Goal: Task Accomplishment & Management: Use online tool/utility

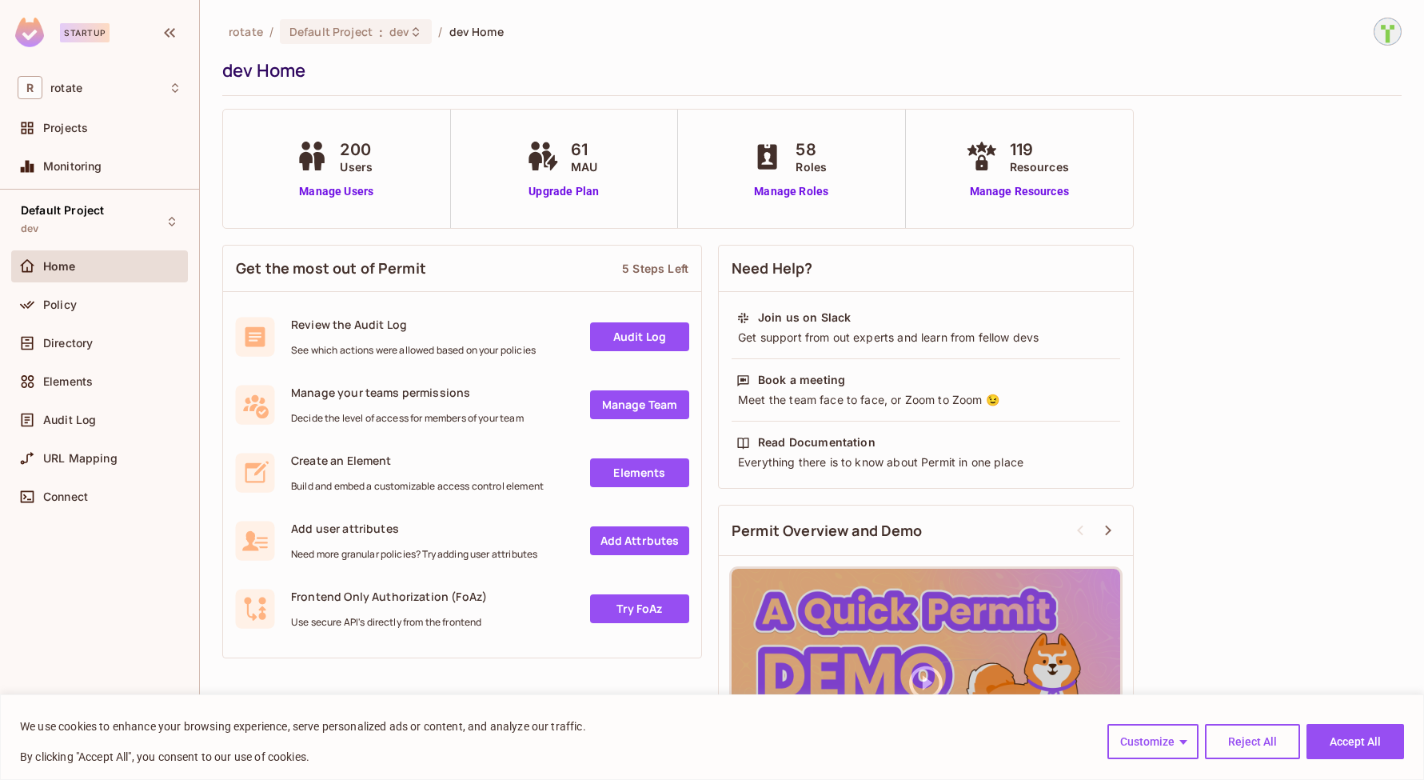
click at [1380, 29] on img at bounding box center [1388, 31] width 26 height 26
click at [373, 234] on div at bounding box center [712, 390] width 1424 height 780
click at [82, 82] on span "rotate" at bounding box center [66, 88] width 32 height 13
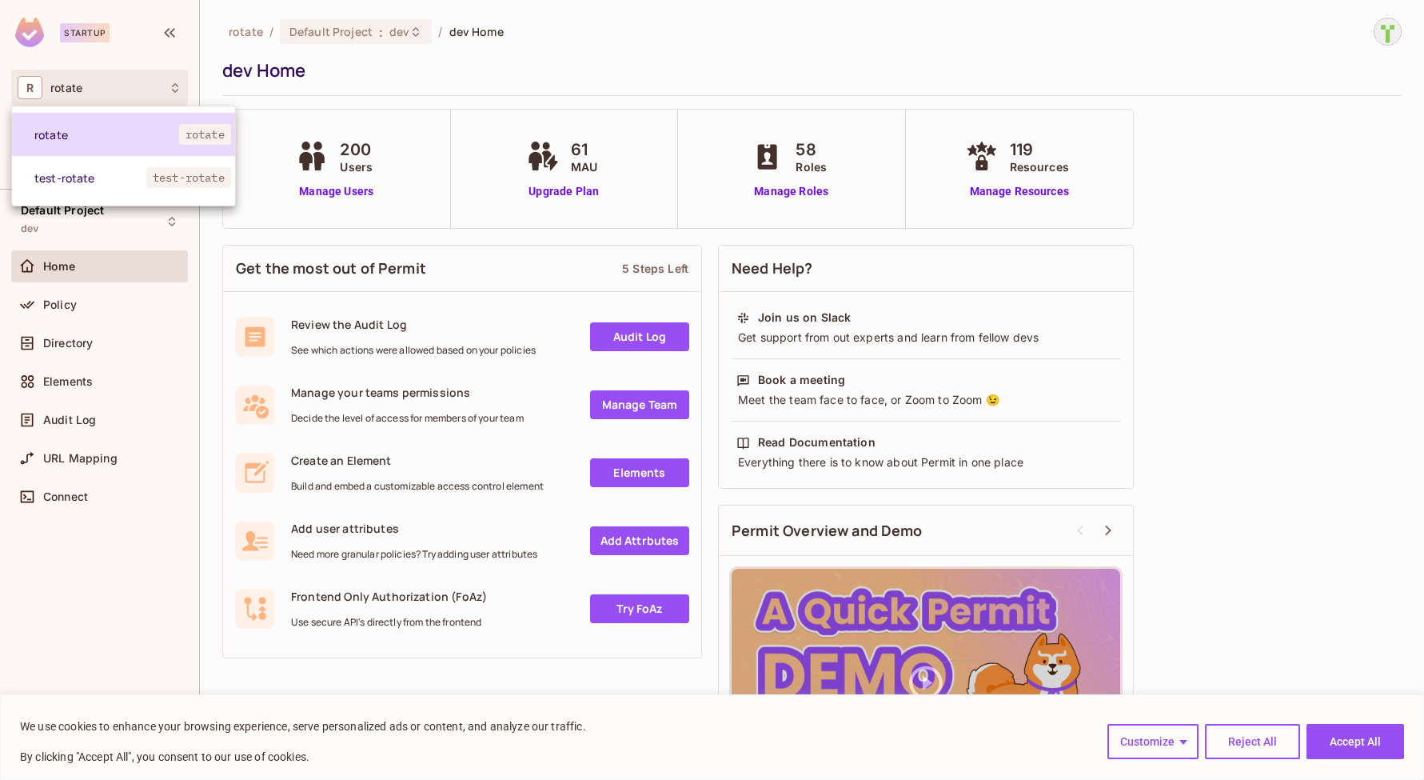
click at [128, 131] on span "rotate" at bounding box center [106, 134] width 145 height 15
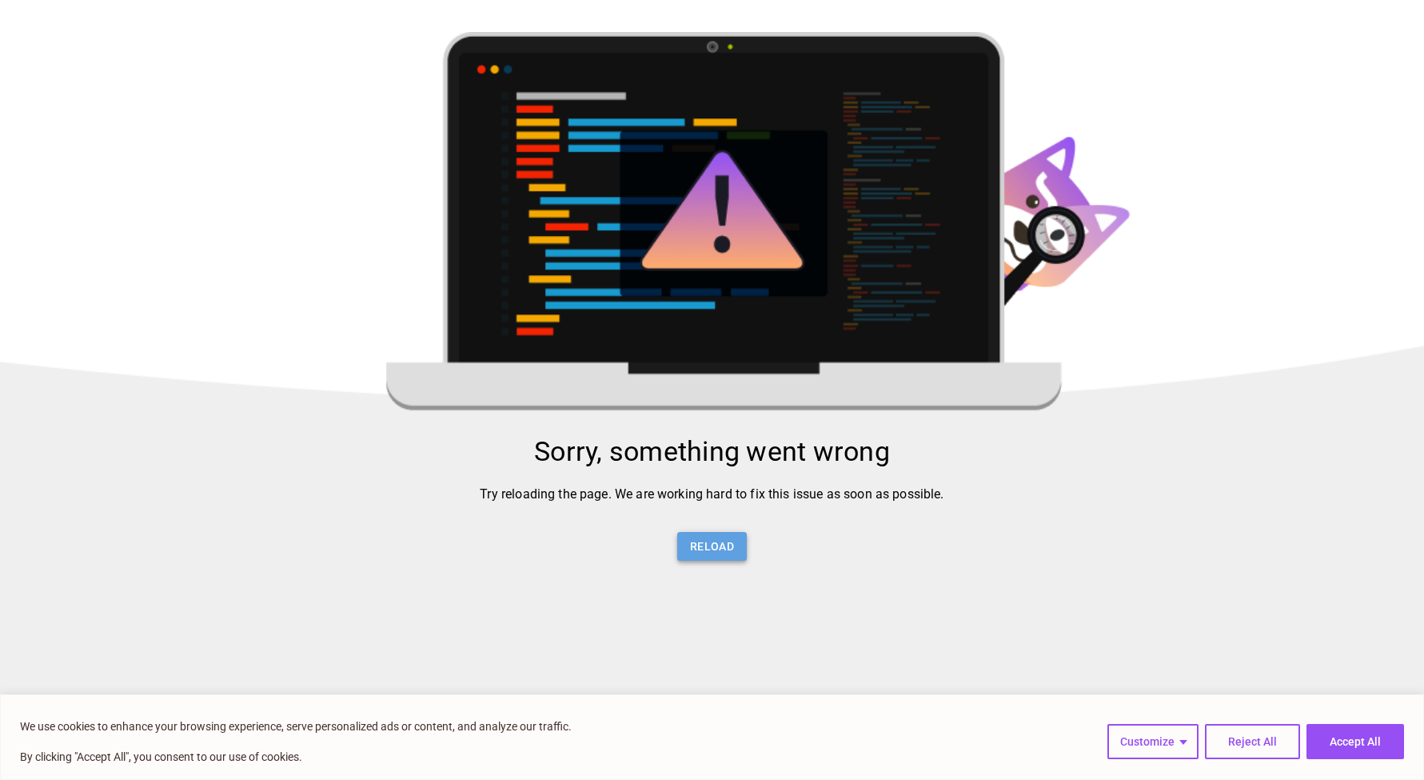
click at [709, 554] on button "Reload" at bounding box center [712, 547] width 70 height 30
